Goal: Task Accomplishment & Management: Manage account settings

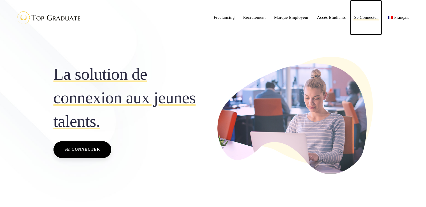
click at [377, 17] on span "Se Connecter" at bounding box center [366, 17] width 24 height 4
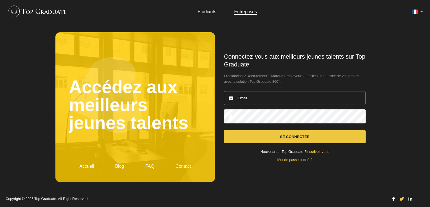
click at [207, 12] on link "Etudiants" at bounding box center [207, 11] width 19 height 5
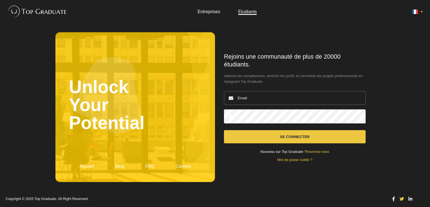
click at [256, 99] on input "email" at bounding box center [295, 98] width 142 height 14
type input "m"
click at [256, 99] on input "email" at bounding box center [295, 98] width 142 height 14
click at [268, 99] on input "email" at bounding box center [295, 98] width 142 height 14
type input "marlenedu80@gmail.com"
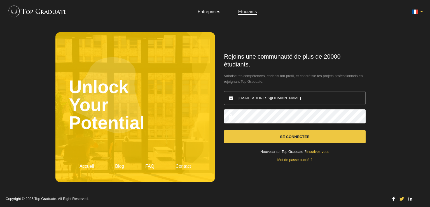
click at [224, 130] on button "Se connecter" at bounding box center [295, 136] width 142 height 13
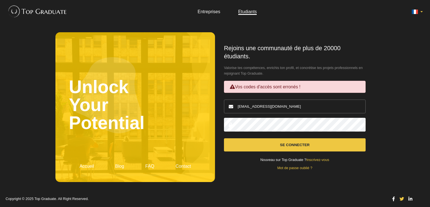
click at [224, 138] on button "Se connecter" at bounding box center [295, 144] width 142 height 13
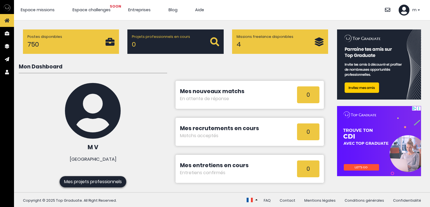
click at [387, 9] on icon at bounding box center [387, 9] width 5 height 5
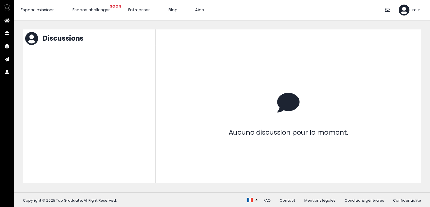
click at [412, 10] on div "m" at bounding box center [409, 9] width 21 height 11
click at [376, 32] on li "Sécurité" at bounding box center [397, 28] width 53 height 13
click at [402, 16] on header "Espace missions Espace challenges SOON Entreprises Blog Aide Se déconnecter" at bounding box center [222, 10] width 416 height 20
click at [406, 12] on icon at bounding box center [404, 9] width 11 height 11
click at [390, 24] on li "Sécurité" at bounding box center [397, 28] width 53 height 13
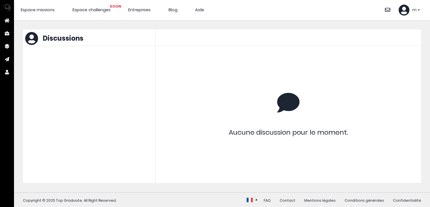
click at [405, 11] on icon at bounding box center [404, 9] width 11 height 11
click at [384, 31] on link "Sécurité" at bounding box center [384, 29] width 17 height 6
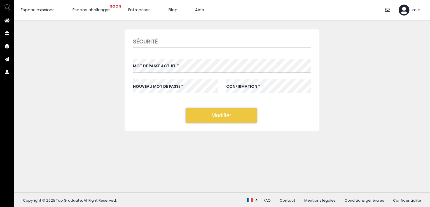
click at [408, 10] on icon at bounding box center [404, 9] width 11 height 11
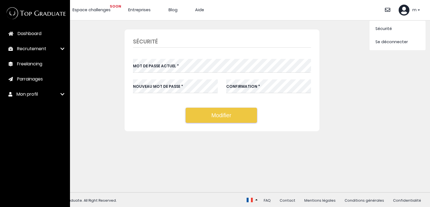
click at [36, 93] on span "Mon profil" at bounding box center [27, 94] width 21 height 7
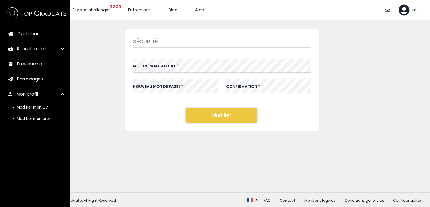
click at [36, 105] on span "Modifier mon CV" at bounding box center [32, 107] width 31 height 5
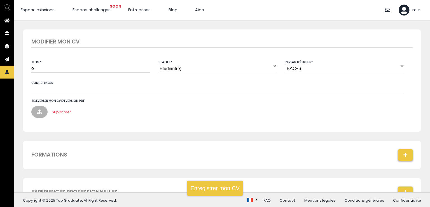
click at [179, 68] on select "Jeune diplômé(e) Etudiant(e)" at bounding box center [218, 66] width 119 height 14
click at [291, 68] on select "Niveau d'études BAC+6 BAC+5 BAC+4 BAC+3 BAC+2 BAC+1" at bounding box center [345, 66] width 119 height 14
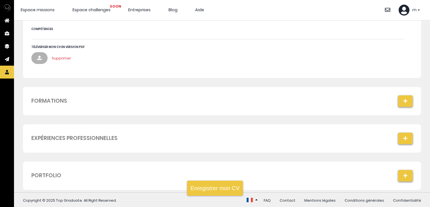
scroll to position [60, 0]
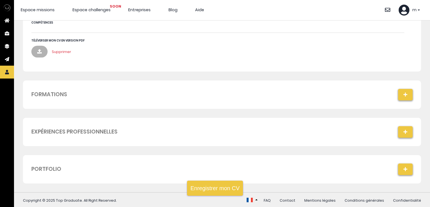
click at [403, 95] on icon "button" at bounding box center [406, 94] width 6 height 4
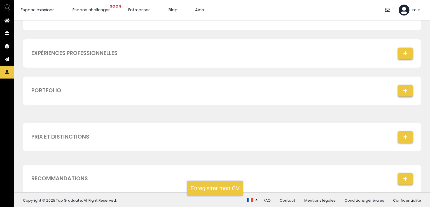
scroll to position [255, 0]
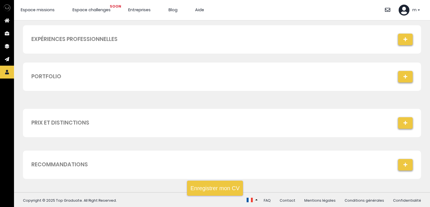
click at [401, 43] on button "button" at bounding box center [406, 39] width 15 height 11
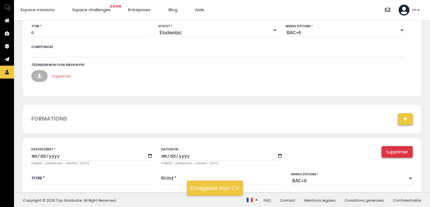
scroll to position [0, 0]
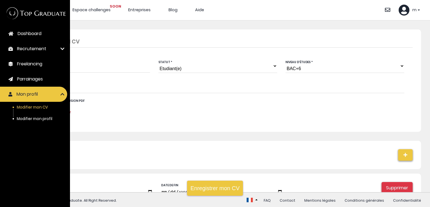
click at [43, 117] on span "Modifier mon profil" at bounding box center [35, 118] width 36 height 5
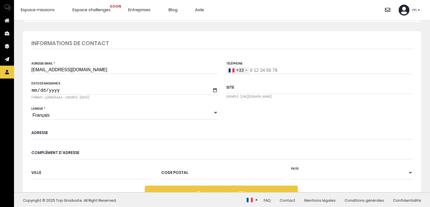
scroll to position [334, 0]
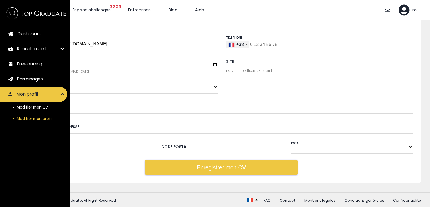
click at [40, 47] on span "Recrutement" at bounding box center [31, 48] width 29 height 7
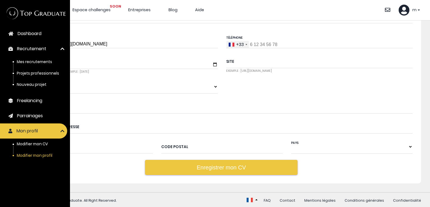
click at [39, 59] on span "Mes recrutements" at bounding box center [34, 61] width 35 height 5
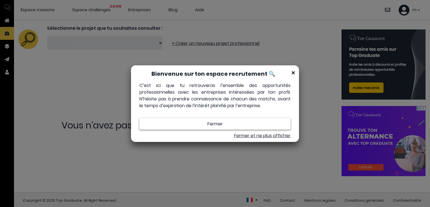
scroll to position [4, 4]
click at [234, 122] on button "Fermer" at bounding box center [215, 123] width 151 height 11
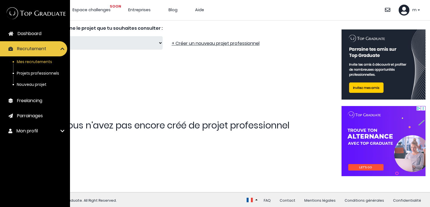
click at [32, 32] on span "Dashboard" at bounding box center [30, 33] width 24 height 7
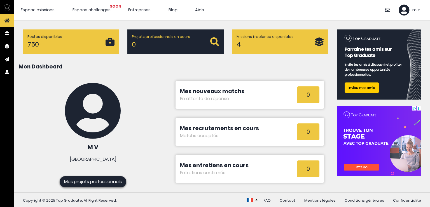
click at [43, 12] on li "Espace missions" at bounding box center [38, 10] width 34 height 6
click at [46, 8] on span "Espace missions" at bounding box center [38, 10] width 34 height 6
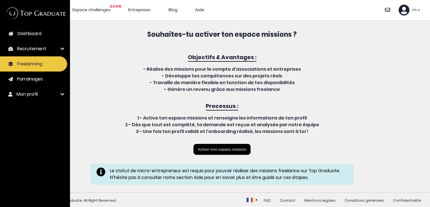
click at [41, 94] on link "Mon profil" at bounding box center [33, 94] width 67 height 15
